Goal: Information Seeking & Learning: Check status

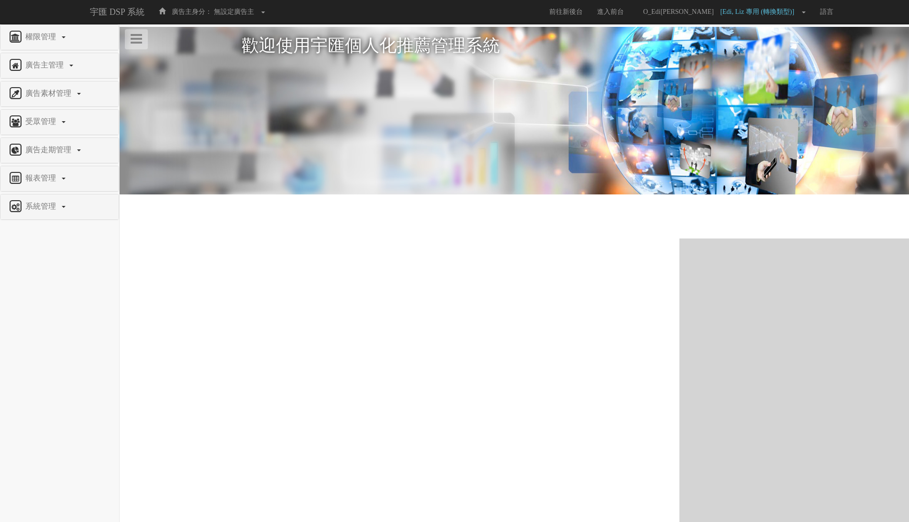
click at [51, 166] on div "報表管理" at bounding box center [59, 178] width 118 height 25
click at [50, 174] on span "報表管理" at bounding box center [42, 178] width 38 height 8
click at [34, 197] on span "全站分析" at bounding box center [25, 200] width 34 height 7
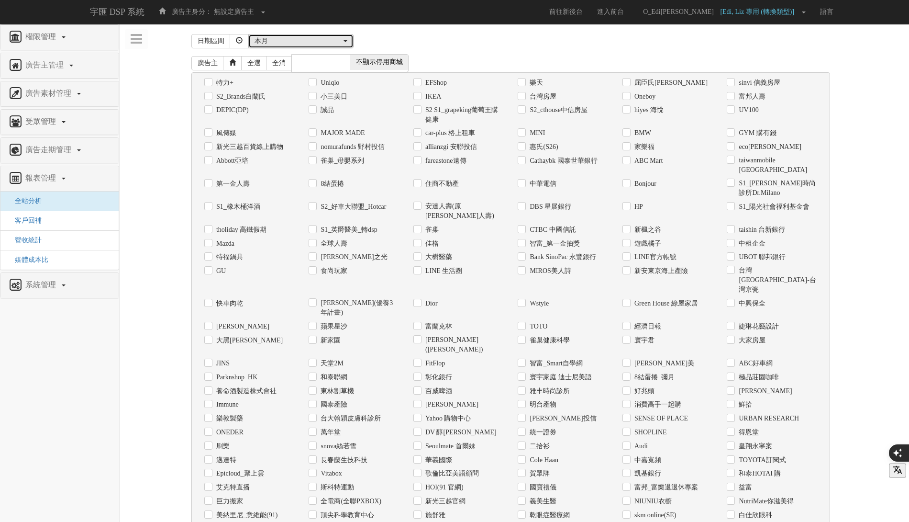
click at [310, 39] on div "本月" at bounding box center [298, 41] width 87 height 10
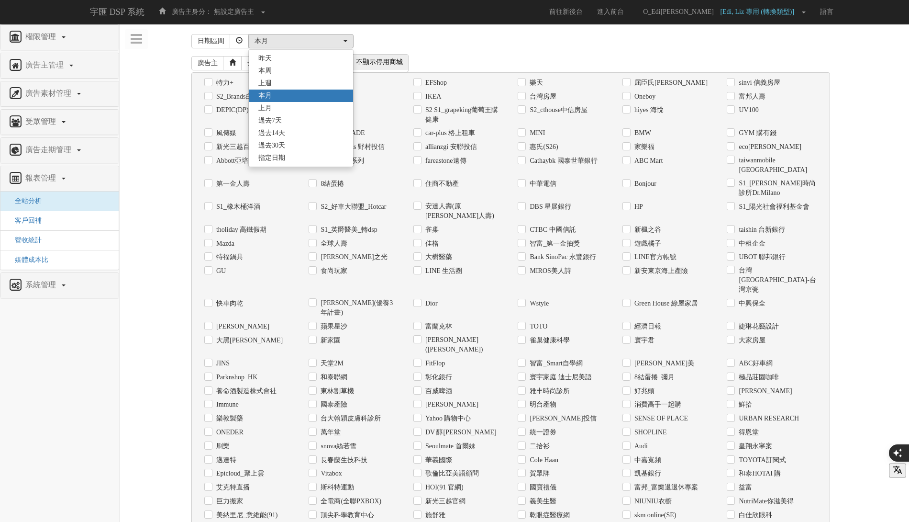
click at [410, 54] on div "廣告主 全選 全消 顯示停用商城 不顯示停用商城" at bounding box center [510, 63] width 639 height 18
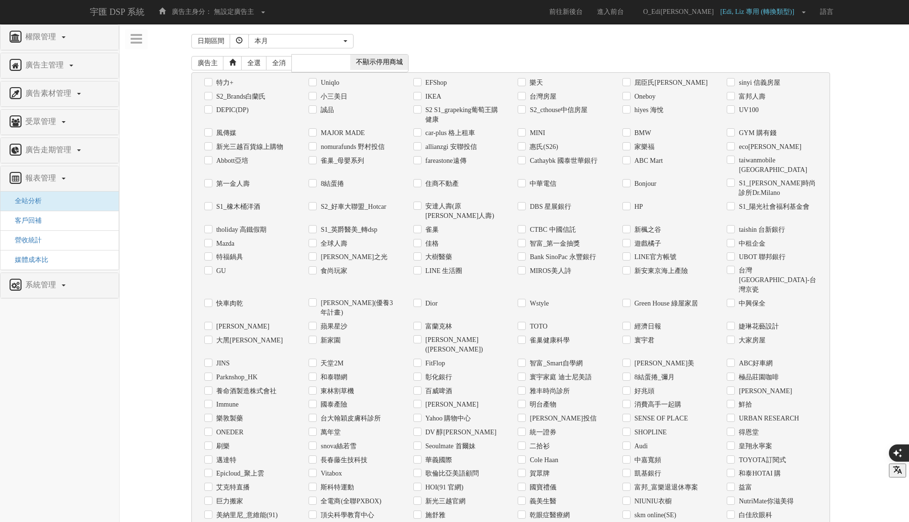
click at [642, 146] on label "家樂福" at bounding box center [643, 147] width 22 height 10
click at [629, 146] on input "家樂福" at bounding box center [626, 147] width 6 height 6
checkbox input "true"
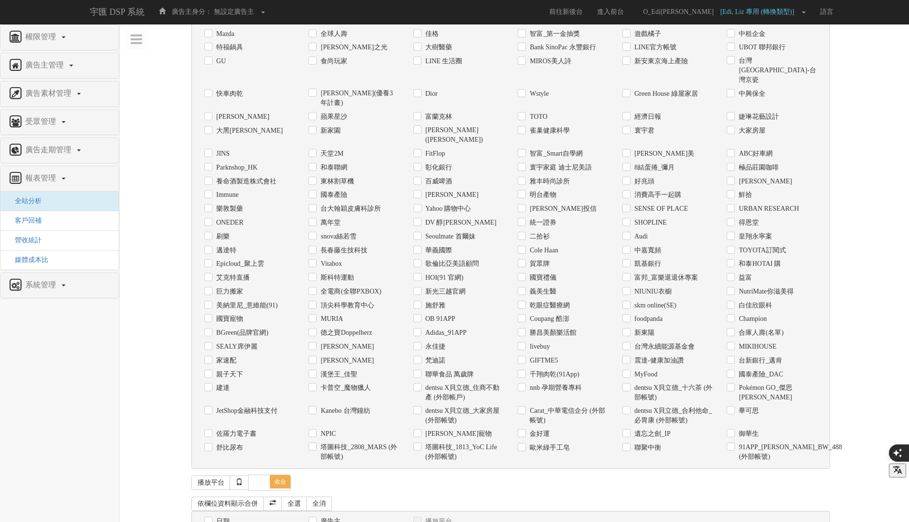
click at [212, 516] on div "日期" at bounding box center [249, 521] width 90 height 10
click at [214, 516] on label "日期" at bounding box center [222, 521] width 16 height 10
click at [211, 518] on input "日期" at bounding box center [207, 521] width 6 height 6
checkbox input "true"
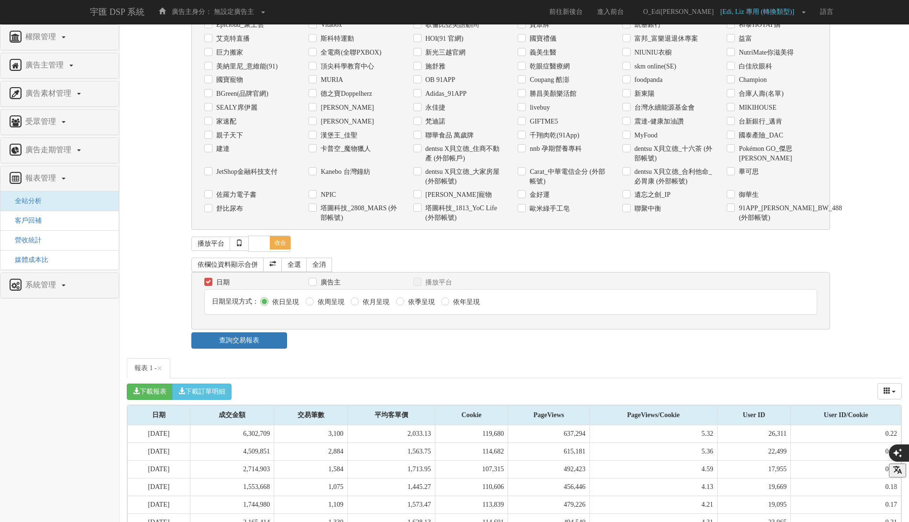
scroll to position [468, 0]
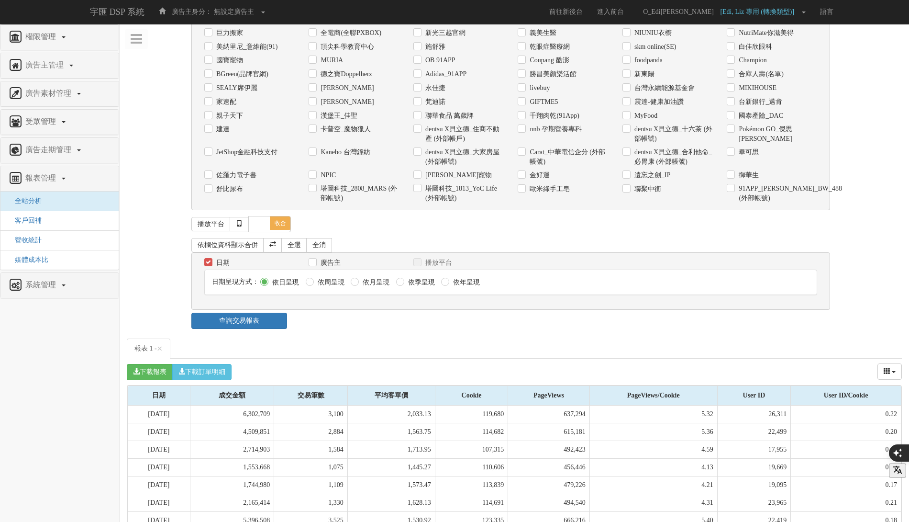
click at [317, 257] on div "廣告主" at bounding box center [354, 262] width 90 height 10
click at [311, 259] on input "廣告主" at bounding box center [312, 262] width 6 height 6
checkbox input "true"
click at [238, 312] on link "查詢交易報表" at bounding box center [239, 320] width 96 height 16
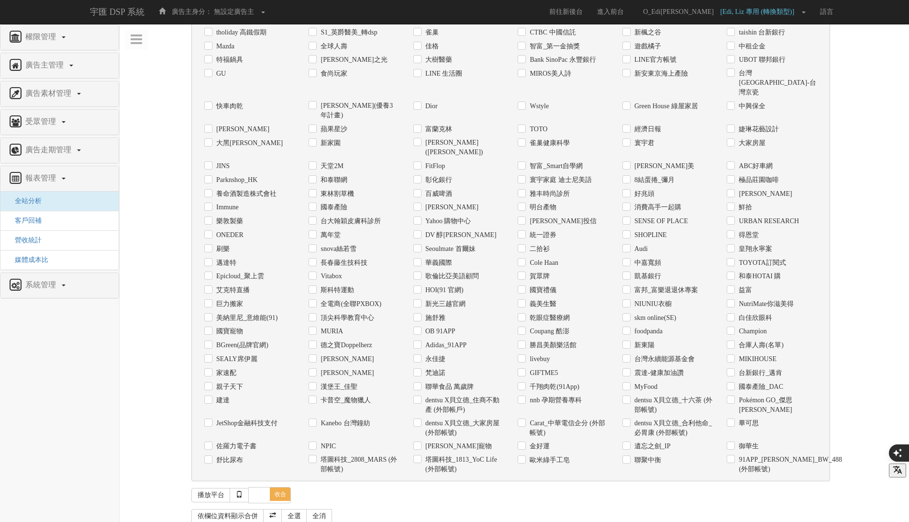
scroll to position [0, 0]
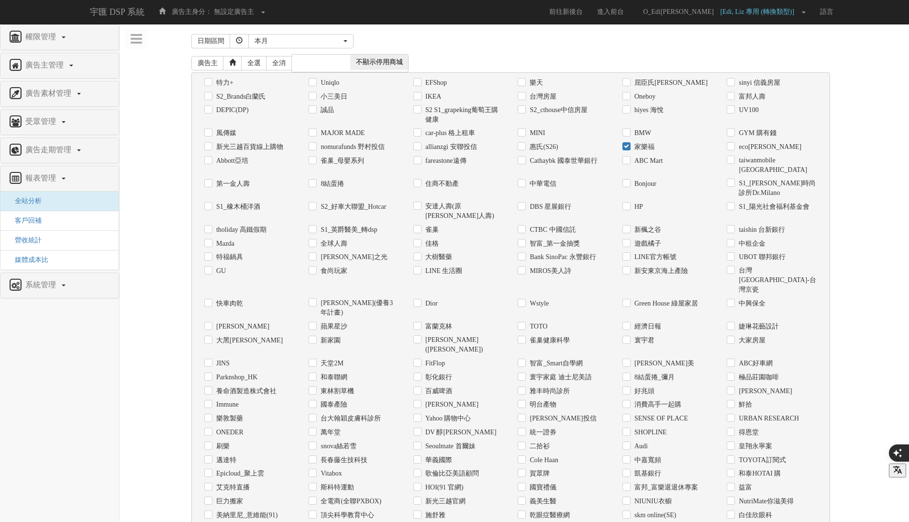
click at [444, 521] on label "OB 91APP" at bounding box center [439, 529] width 33 height 10
click at [420, 521] on input "OB 91APP" at bounding box center [416, 528] width 6 height 6
checkbox input "true"
click at [655, 146] on div "家樂福" at bounding box center [668, 147] width 90 height 10
click at [646, 145] on label "家樂福" at bounding box center [643, 147] width 22 height 10
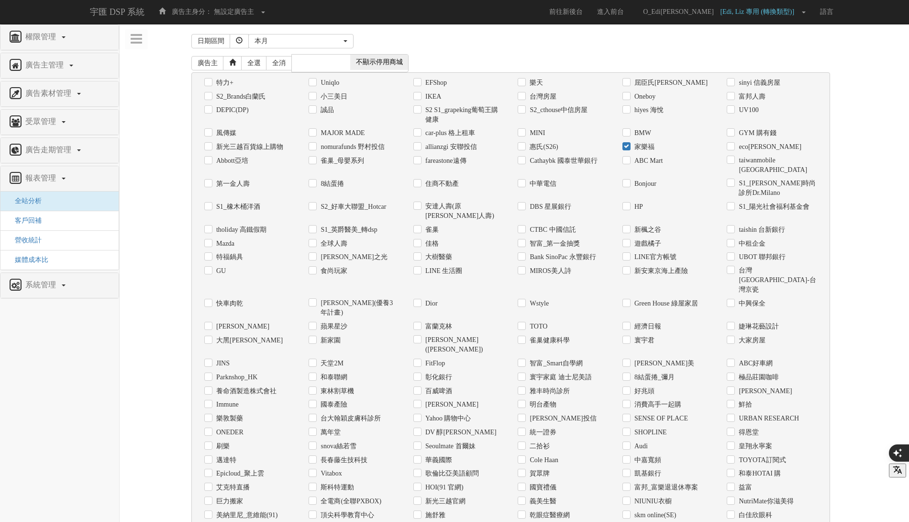
click at [629, 145] on input "家樂福" at bounding box center [626, 147] width 6 height 6
checkbox input "false"
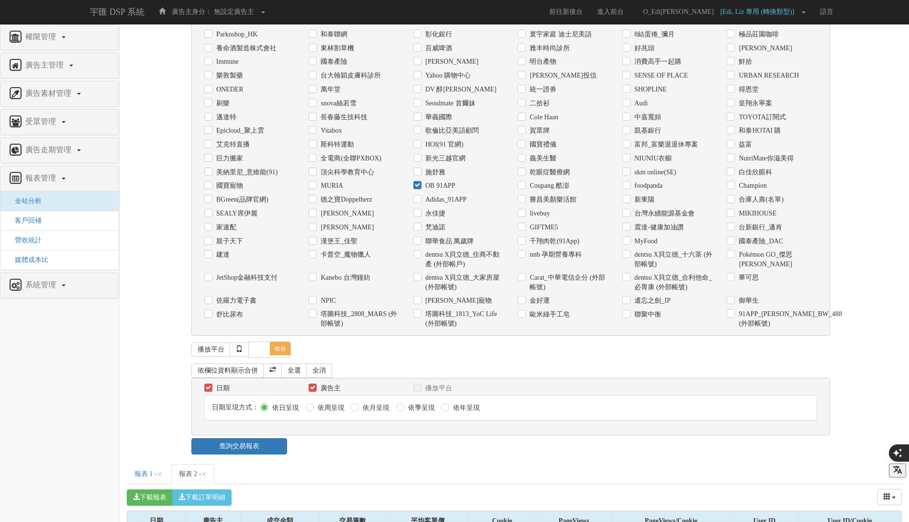
scroll to position [437, 0]
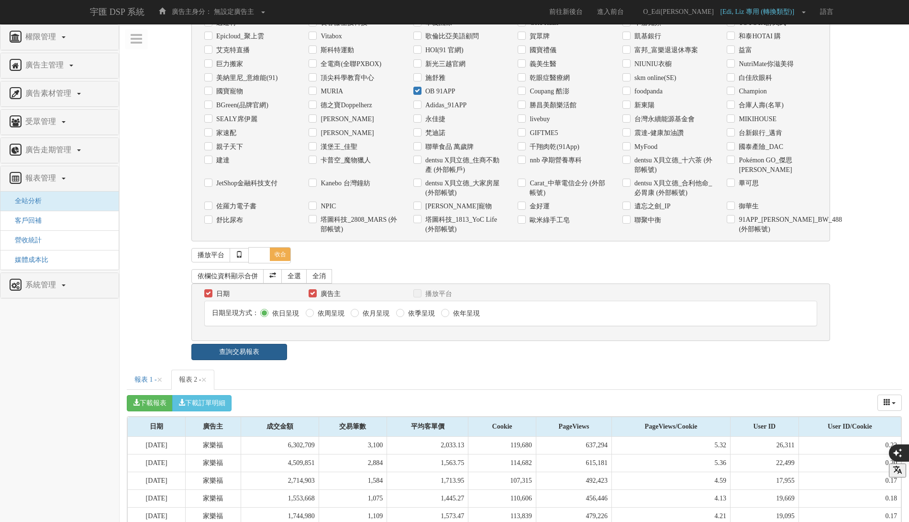
click at [262, 344] on link "查詢交易報表" at bounding box center [239, 352] width 96 height 16
